Goal: Task Accomplishment & Management: Manage account settings

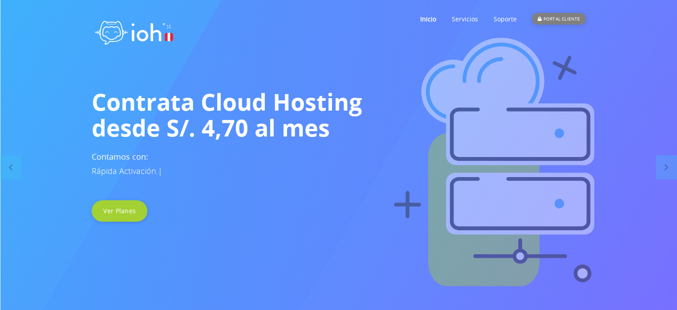
drag, startPoint x: 0, startPoint y: 0, endPoint x: 544, endPoint y: 17, distance: 544.1
click at [544, 17] on div "PORTAL CLIENTE" at bounding box center [558, 19] width 53 height 12
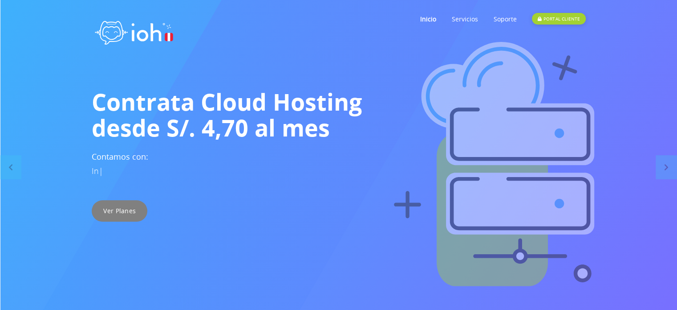
click at [126, 208] on link "Ver Planes" at bounding box center [120, 210] width 56 height 21
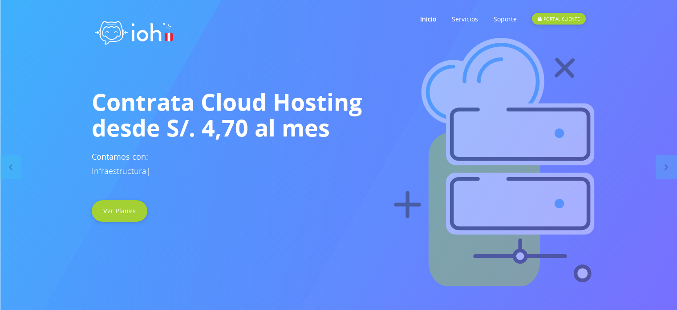
click at [564, 10] on link "PORTAL CLIENTE" at bounding box center [558, 18] width 53 height 35
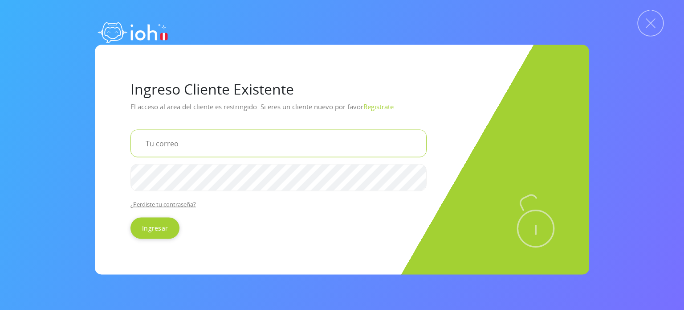
type input "[EMAIL_ADDRESS][DOMAIN_NAME]"
click at [77, 187] on div "Ingreso Cliente Existente El acceso al area del cliente es restringido. Si eres…" at bounding box center [342, 160] width 684 height 230
click at [101, 179] on div "Ingreso Cliente Existente El acceso al area del cliente es restringido. Si eres…" at bounding box center [342, 160] width 494 height 230
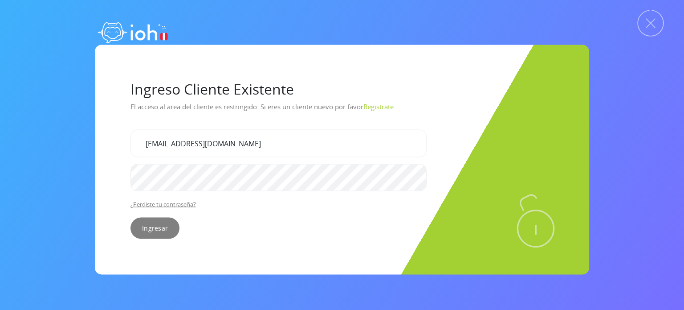
click at [156, 222] on input "Ingresar" at bounding box center [154, 227] width 49 height 21
